Goal: Navigation & Orientation: Find specific page/section

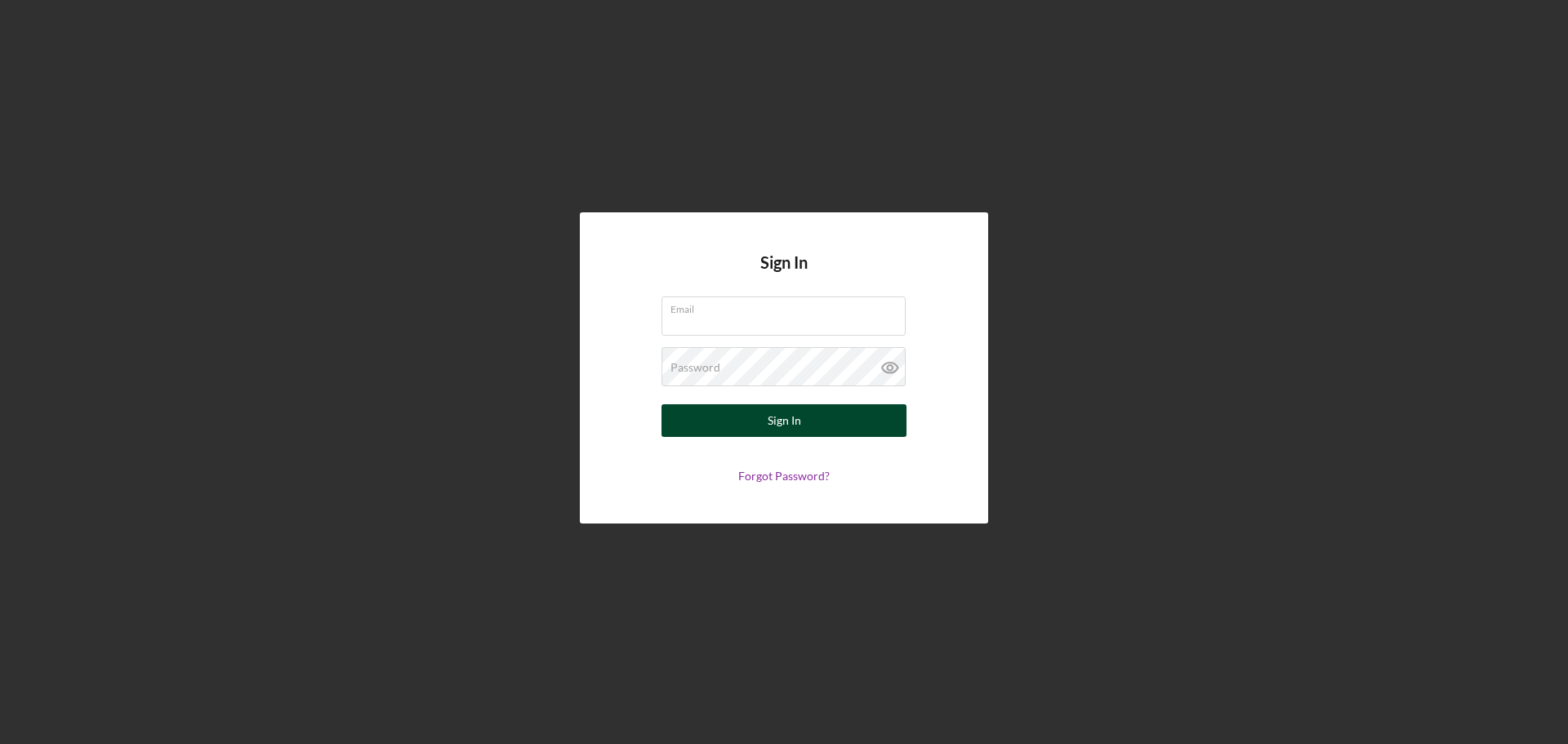
type input "[EMAIL_ADDRESS][DOMAIN_NAME]"
click at [779, 425] on div "Sign In" at bounding box center [784, 420] width 34 height 33
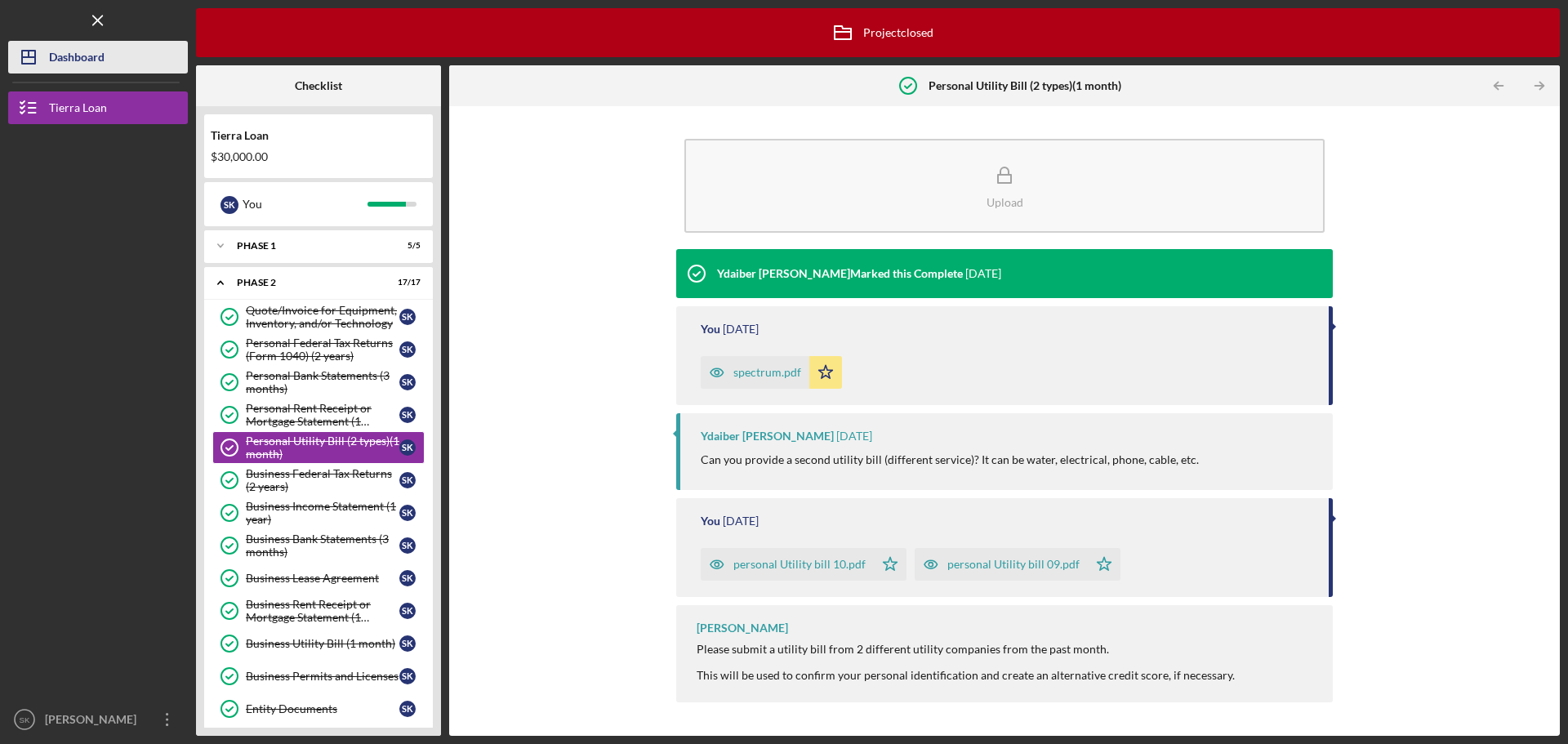
click at [89, 54] on div "Dashboard" at bounding box center [76, 58] width 55 height 37
